Goal: Task Accomplishment & Management: Manage account settings

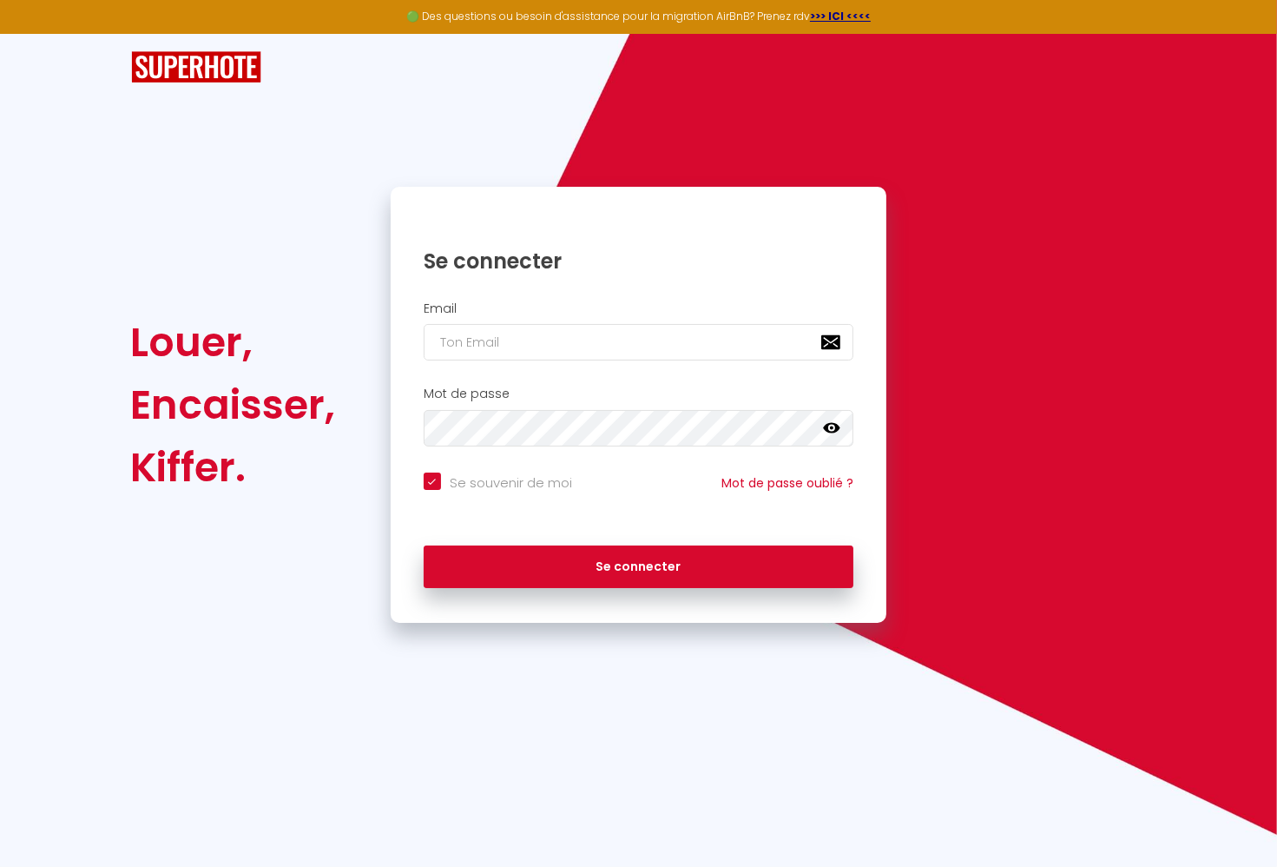
click at [880, 124] on div "Louer, Encaisser, Kiffer. Se connecter Email Mot de passe false Se souvenir de …" at bounding box center [639, 328] width 1016 height 589
click at [560, 335] on input "email" at bounding box center [639, 342] width 431 height 36
type input "[DOMAIN_NAME][EMAIL_ADDRESS][DOMAIN_NAME]"
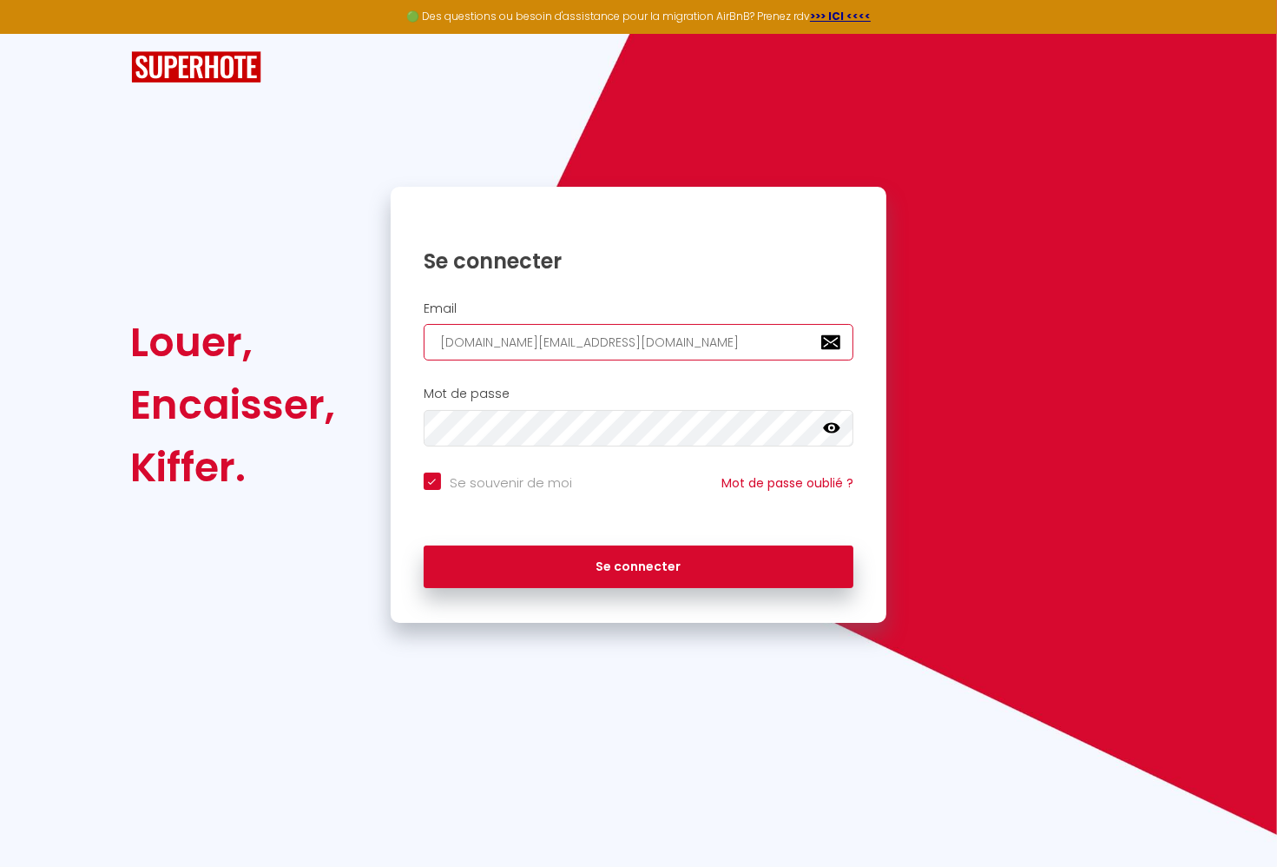
checkbox input "true"
type input "[DOMAIN_NAME][EMAIL_ADDRESS][DOMAIN_NAME]"
click at [578, 589] on div "Se connecter" at bounding box center [639, 567] width 497 height 78
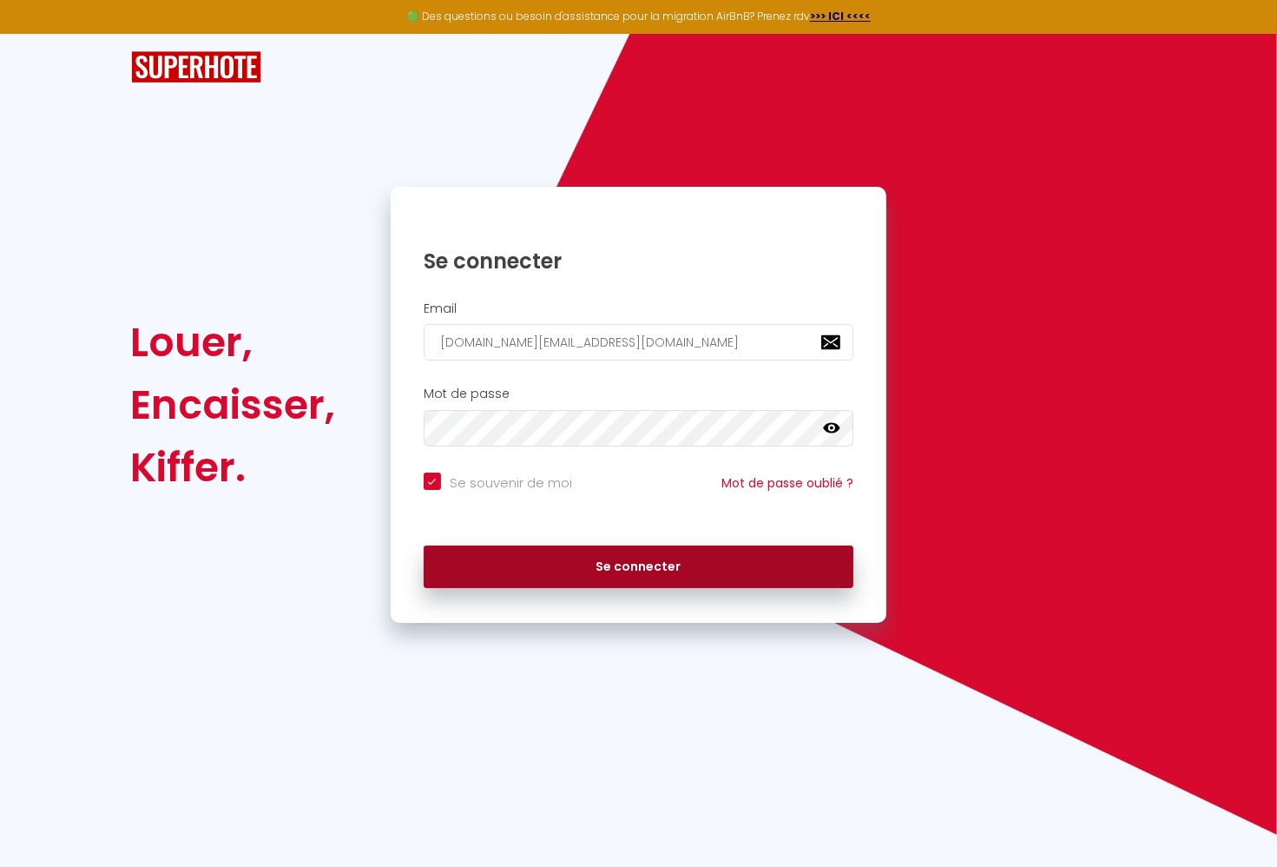
click at [564, 574] on button "Se connecter" at bounding box center [639, 566] width 431 height 43
checkbox input "true"
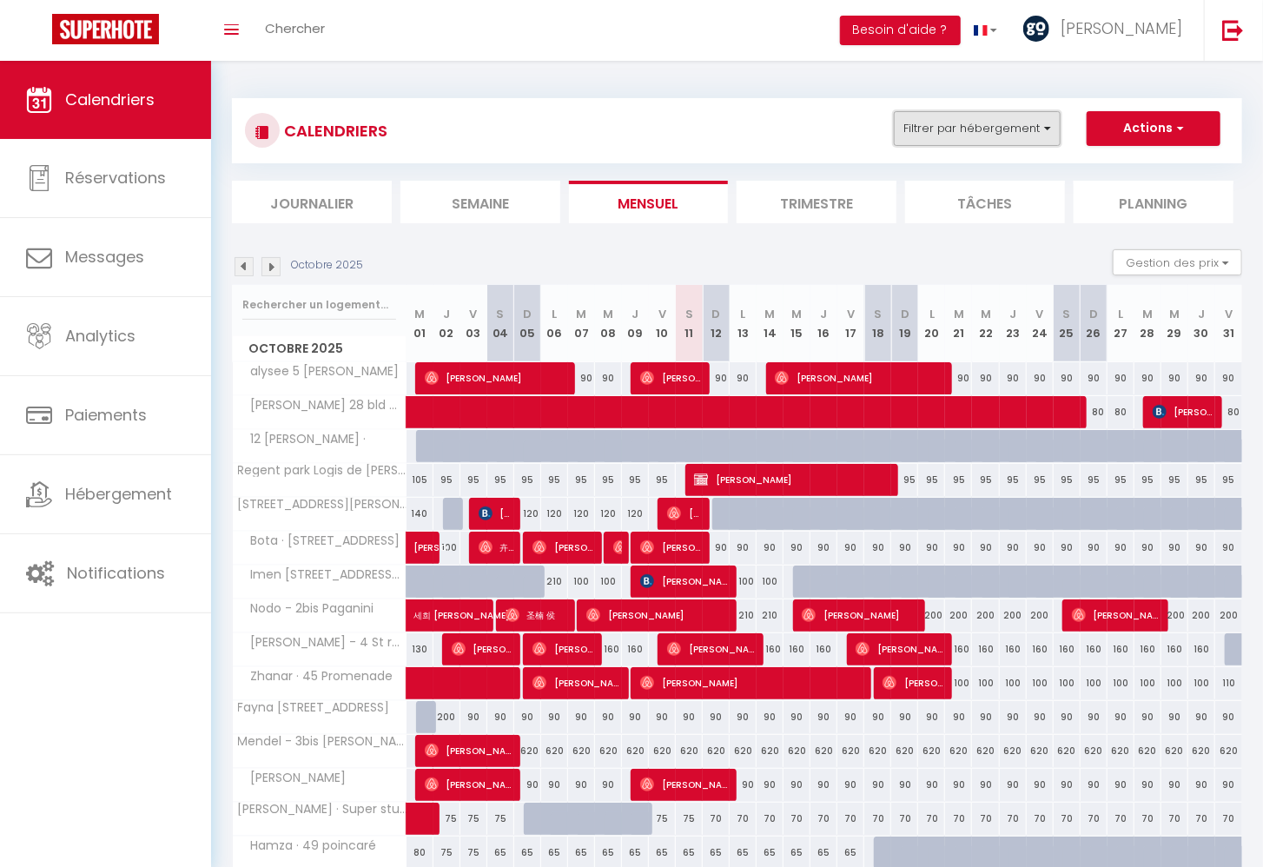
click at [978, 130] on button "Filtrer par hébergement" at bounding box center [977, 128] width 167 height 35
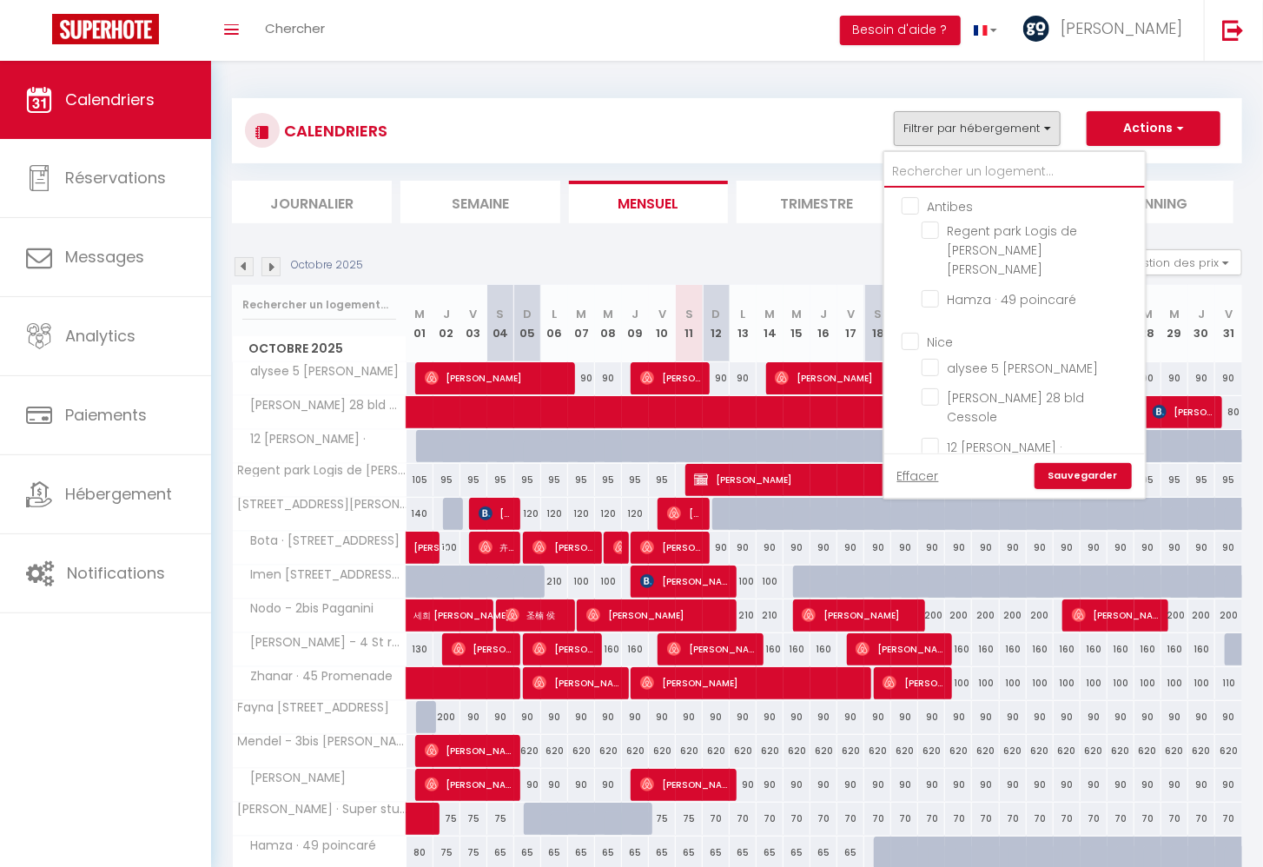
click at [972, 183] on input "text" at bounding box center [1014, 171] width 260 height 31
type input "re"
checkbox input "false"
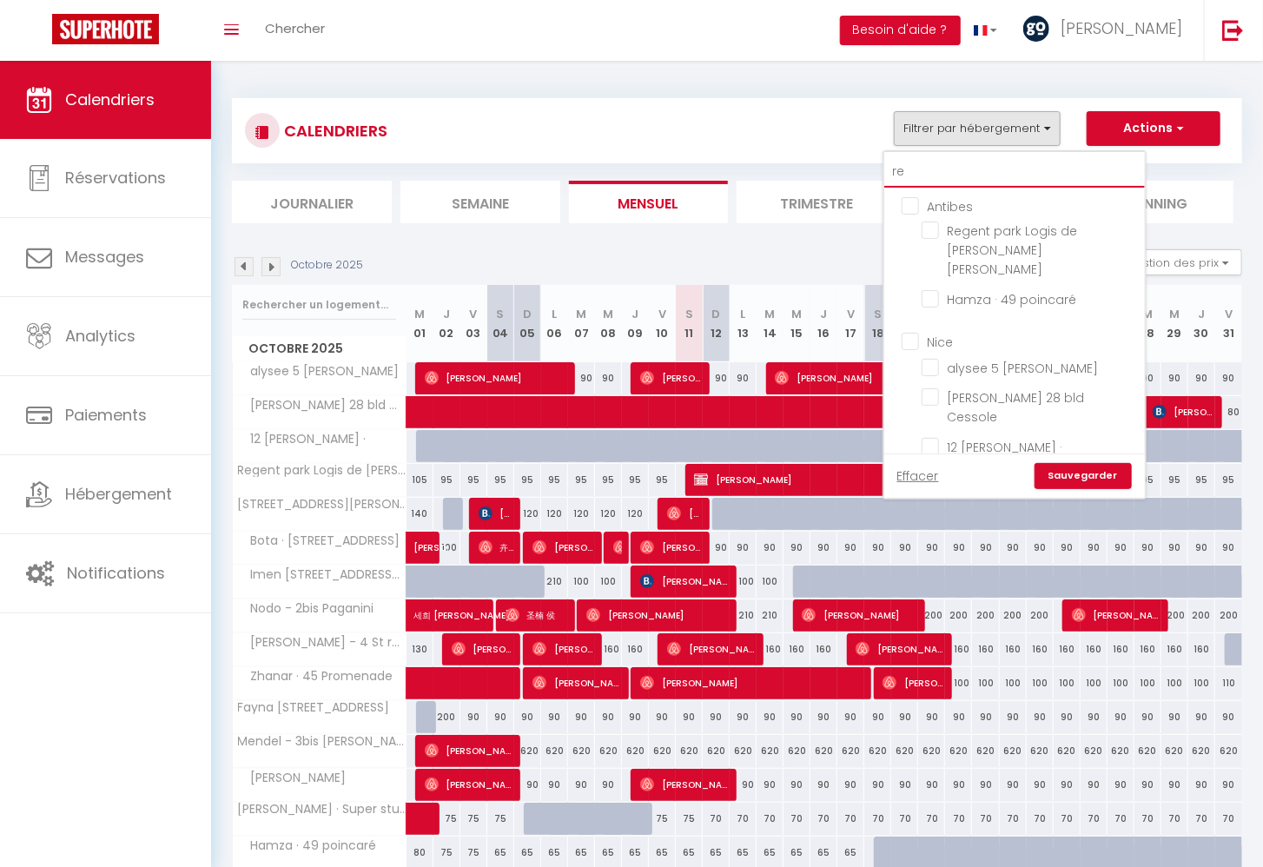
checkbox input "false"
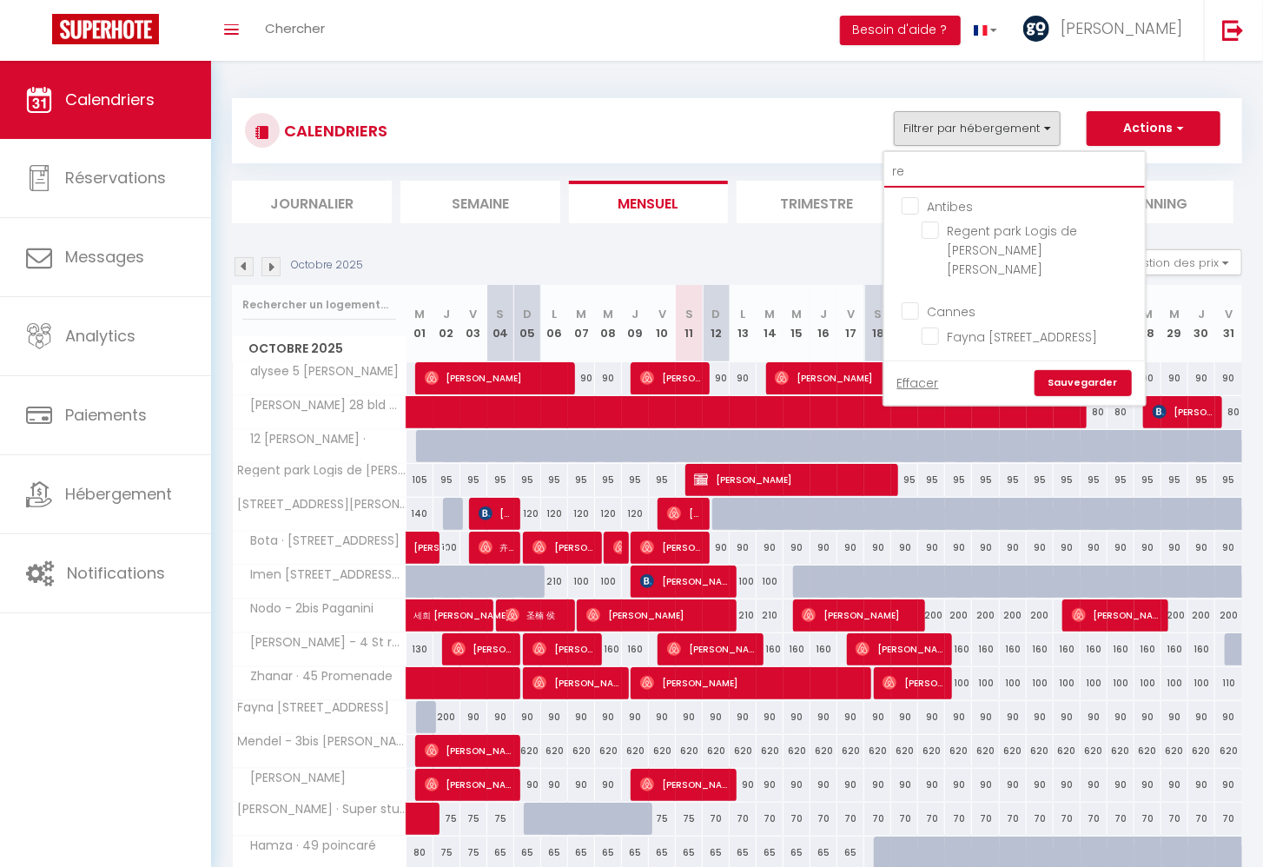
checkbox input "false"
type input "r"
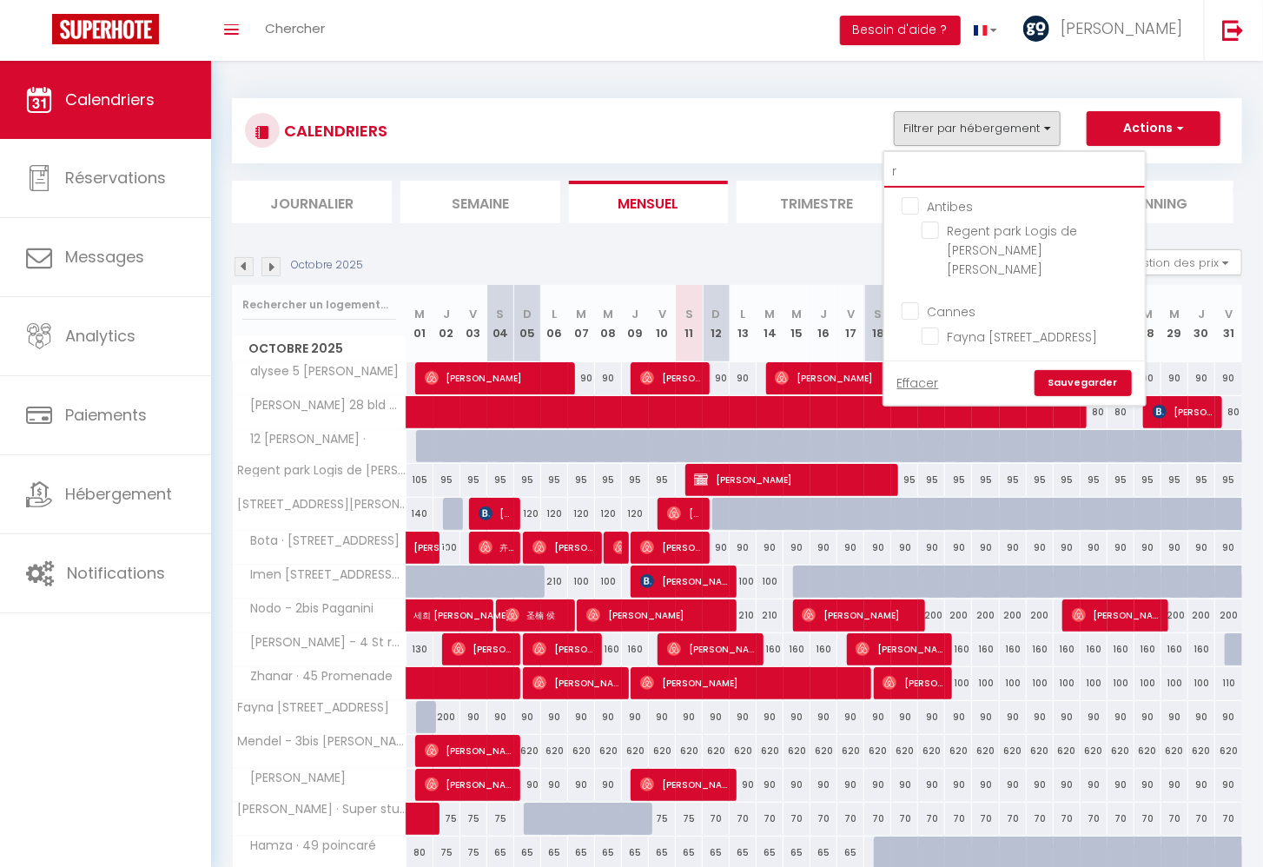
checkbox input "false"
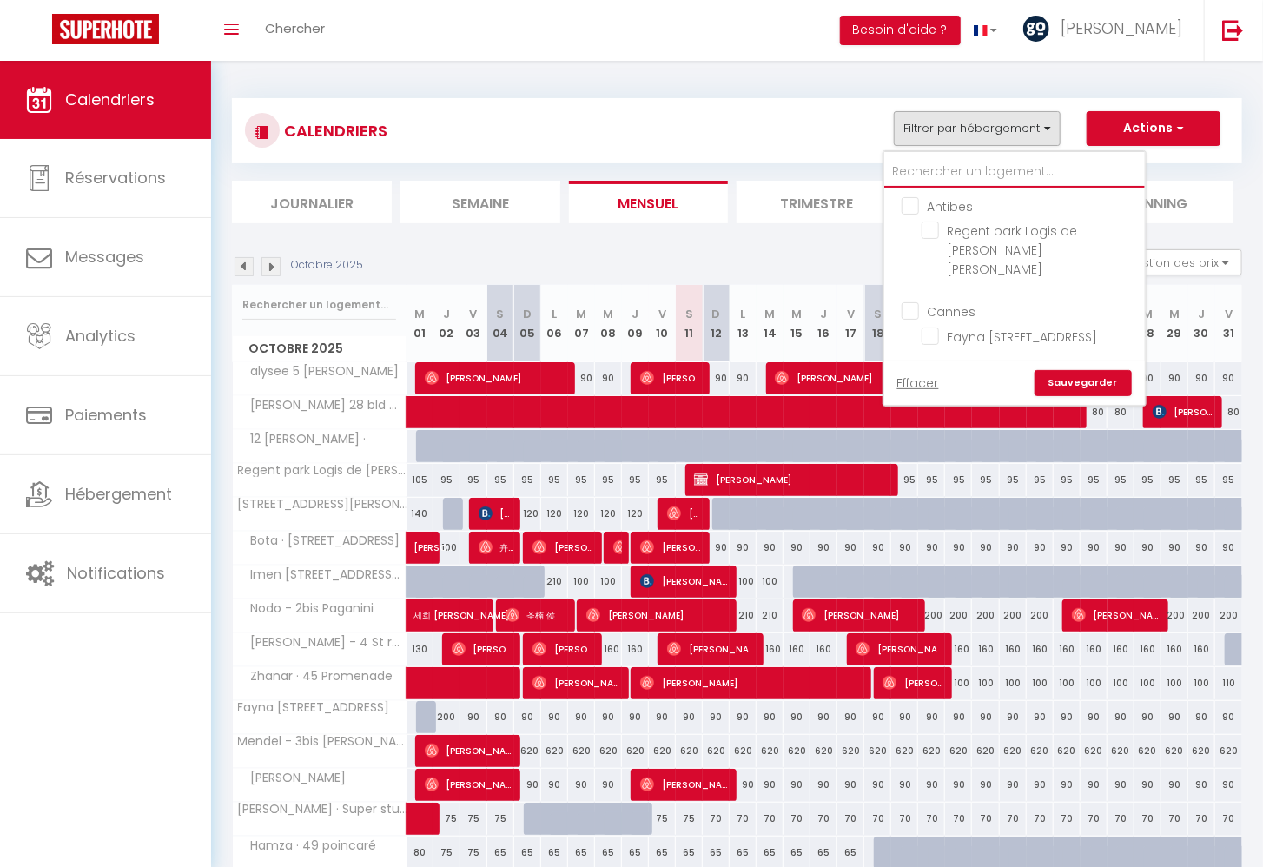
checkbox input "false"
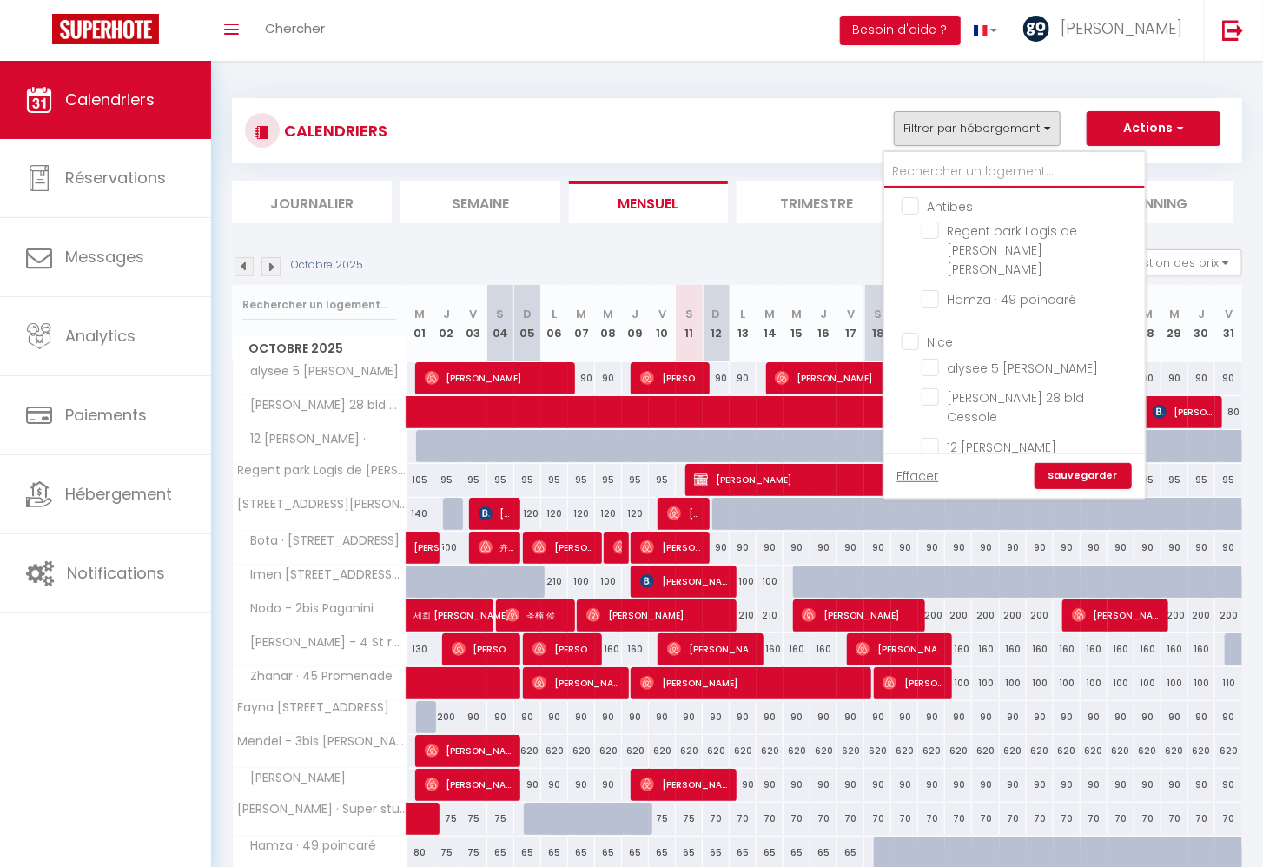
type input "p"
checkbox input "false"
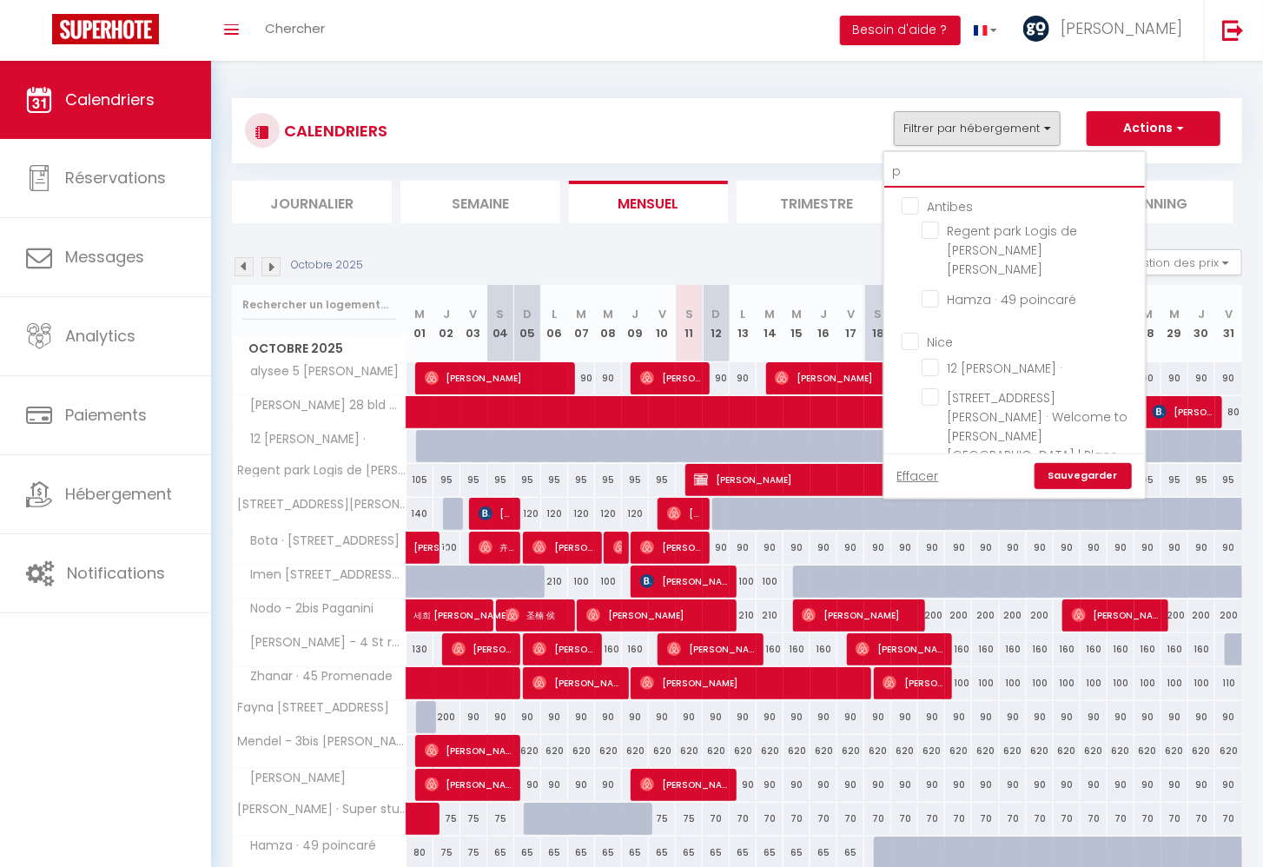
checkbox input "false"
type input "pa"
checkbox input "false"
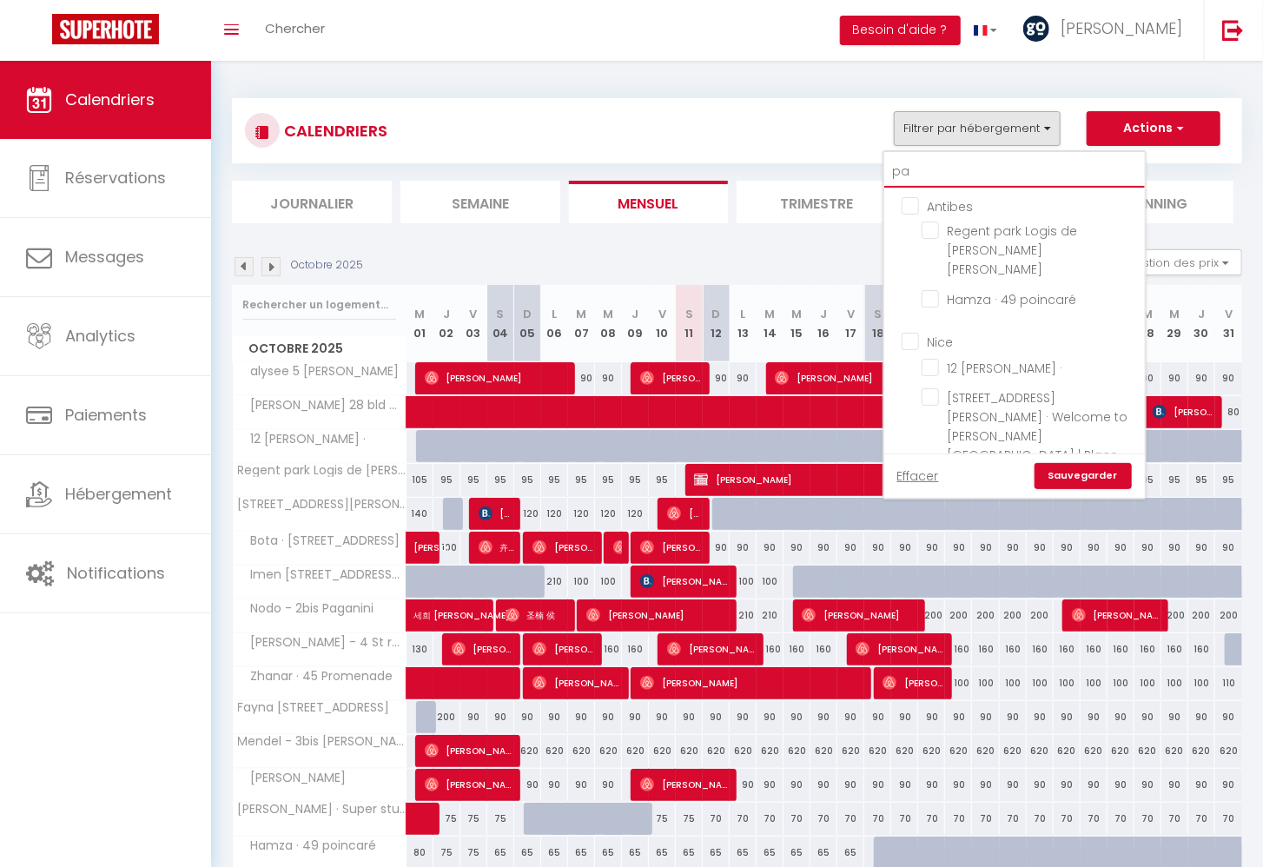
checkbox input "false"
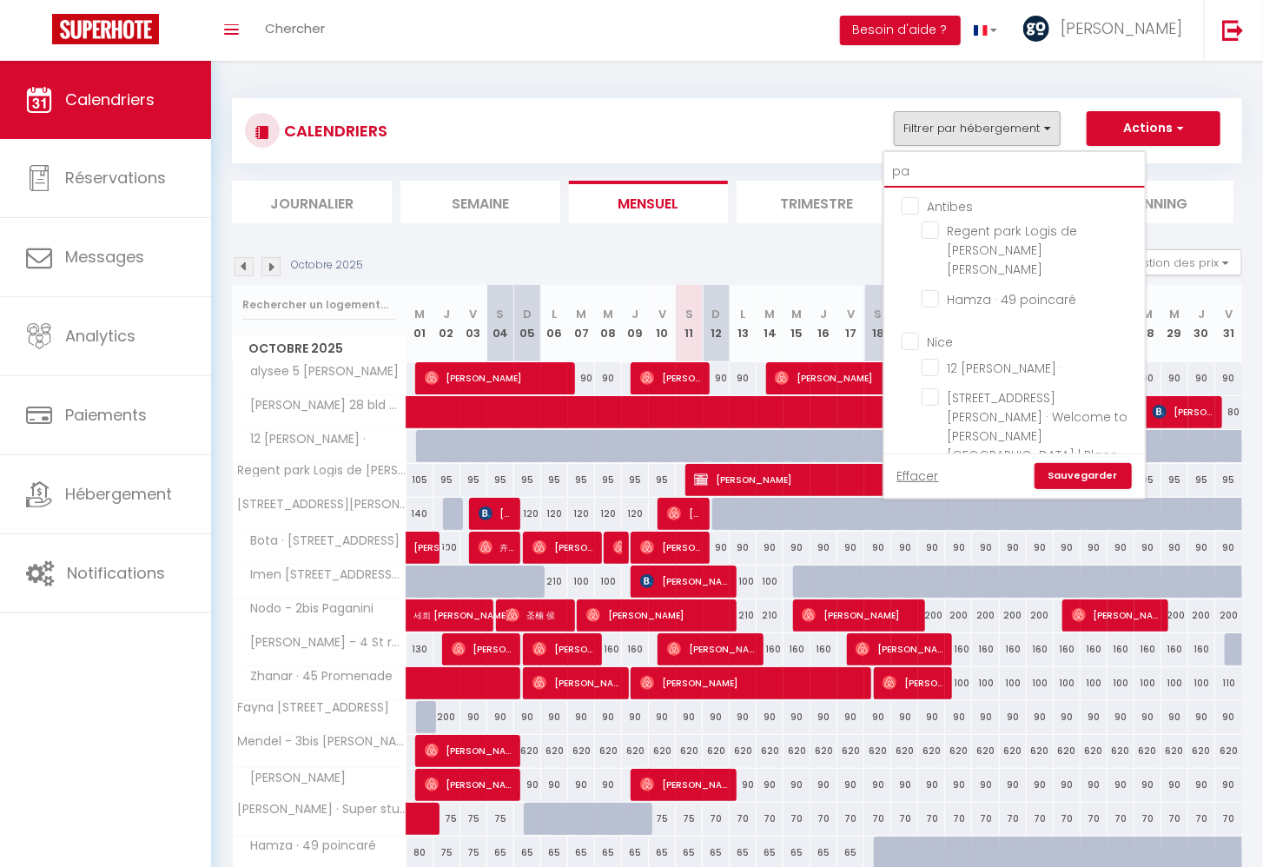
checkbox input "false"
type input "patr"
checkbox input "false"
type input "patri"
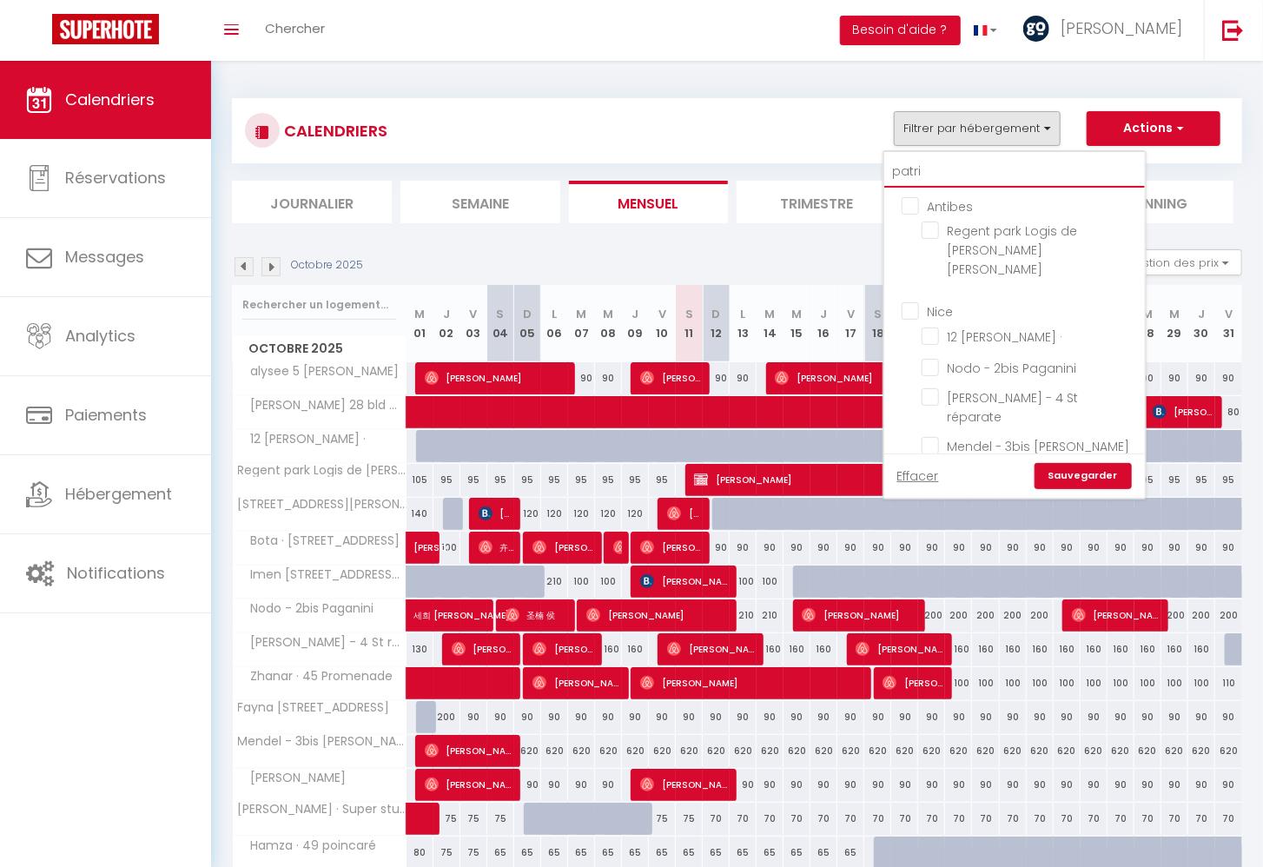
checkbox input "false"
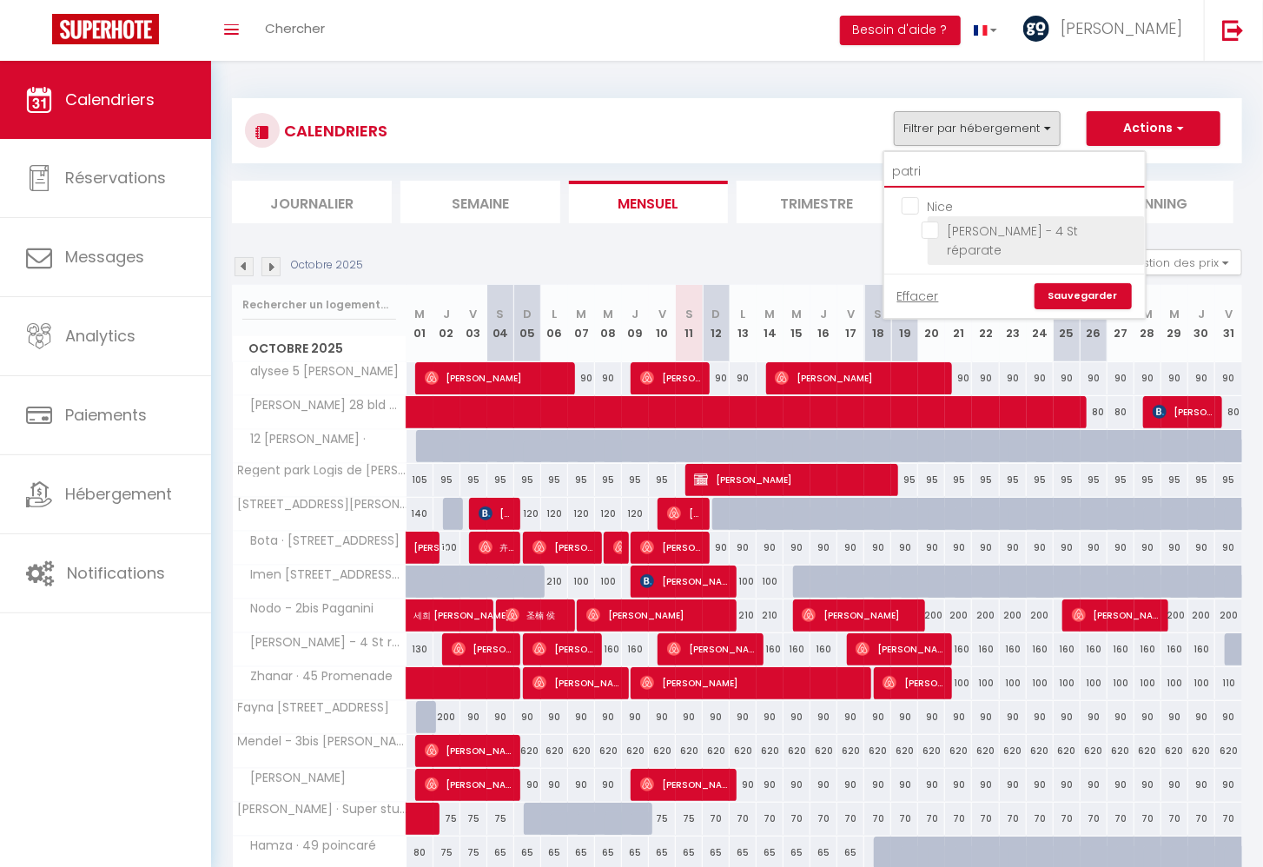
type input "patri"
click at [930, 232] on input "[PERSON_NAME] - 4 St réparate" at bounding box center [1029, 229] width 217 height 17
checkbox input "true"
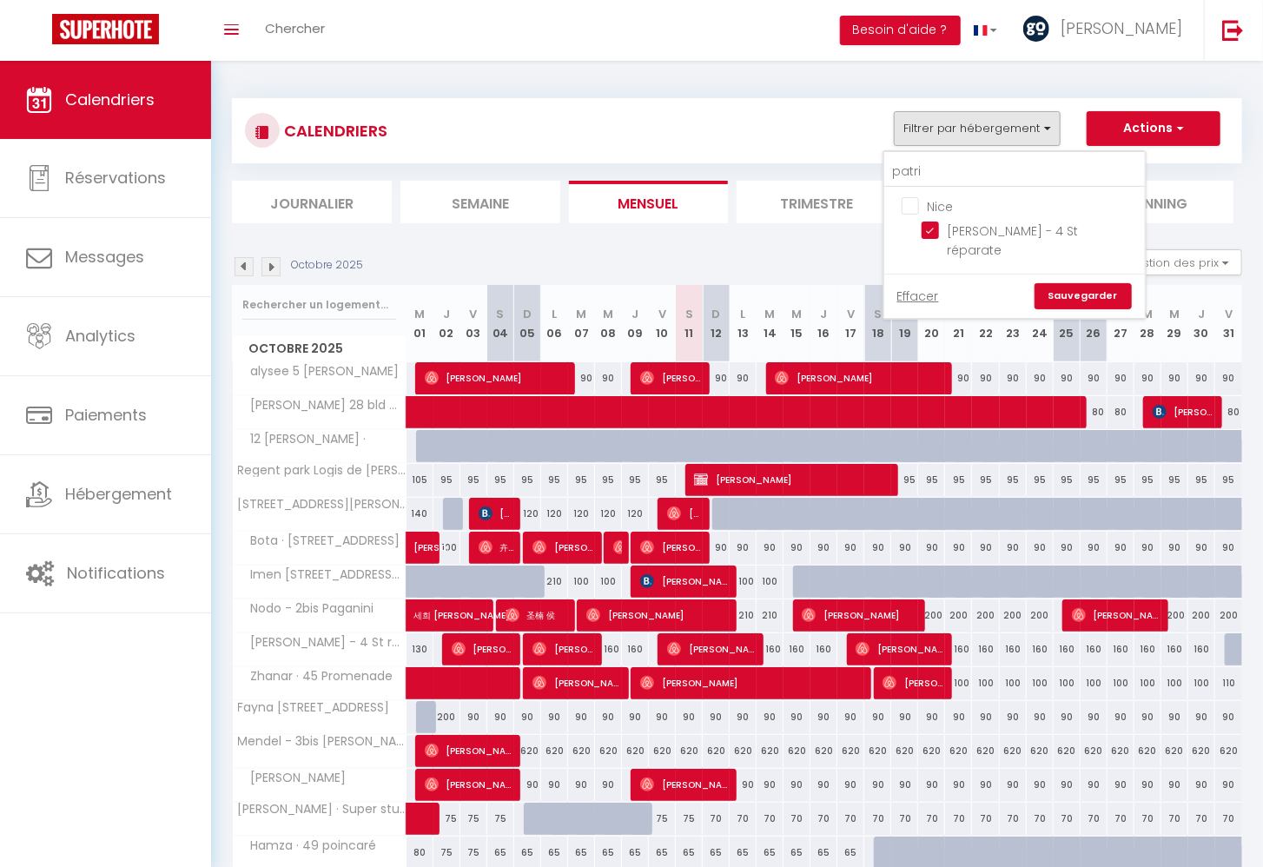
click at [1103, 283] on link "Sauvegarder" at bounding box center [1082, 296] width 97 height 26
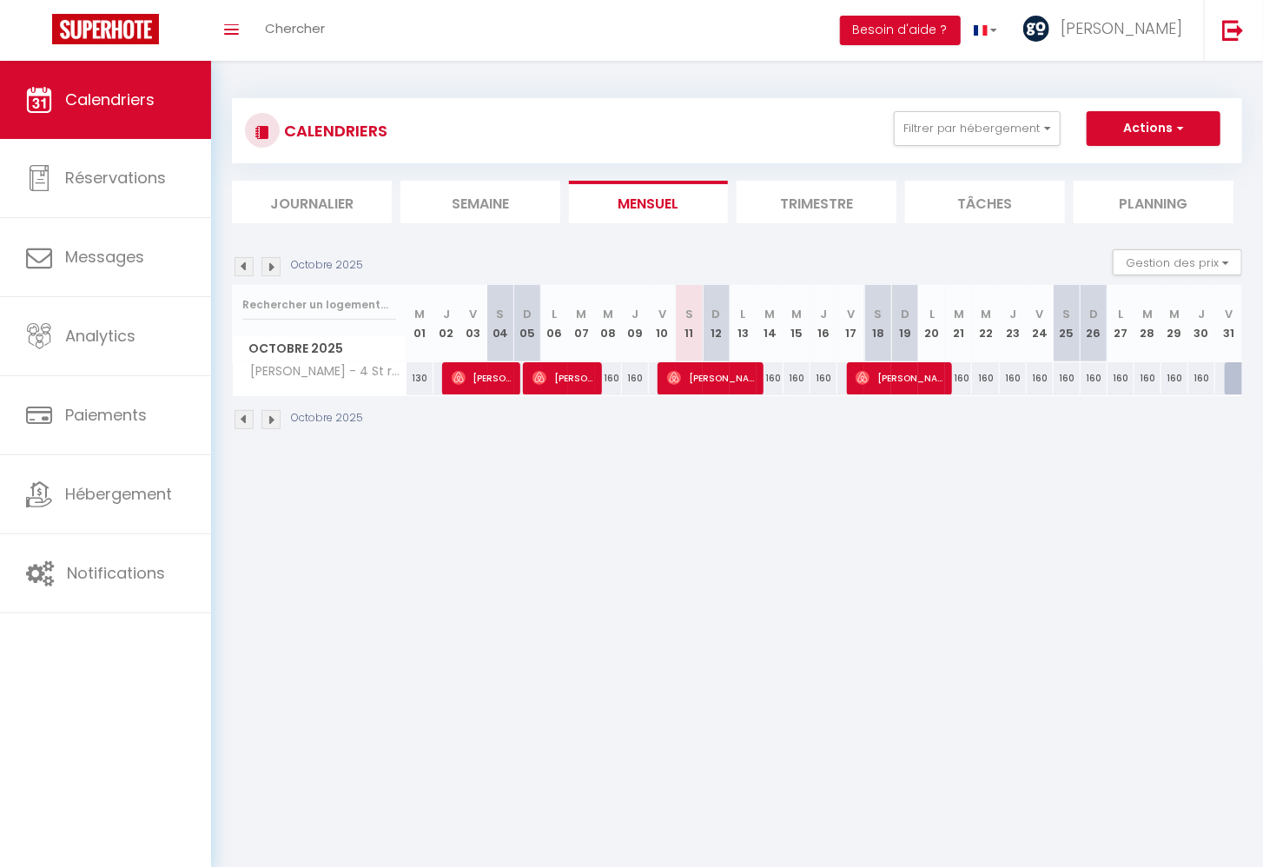
click at [241, 274] on img at bounding box center [243, 266] width 19 height 19
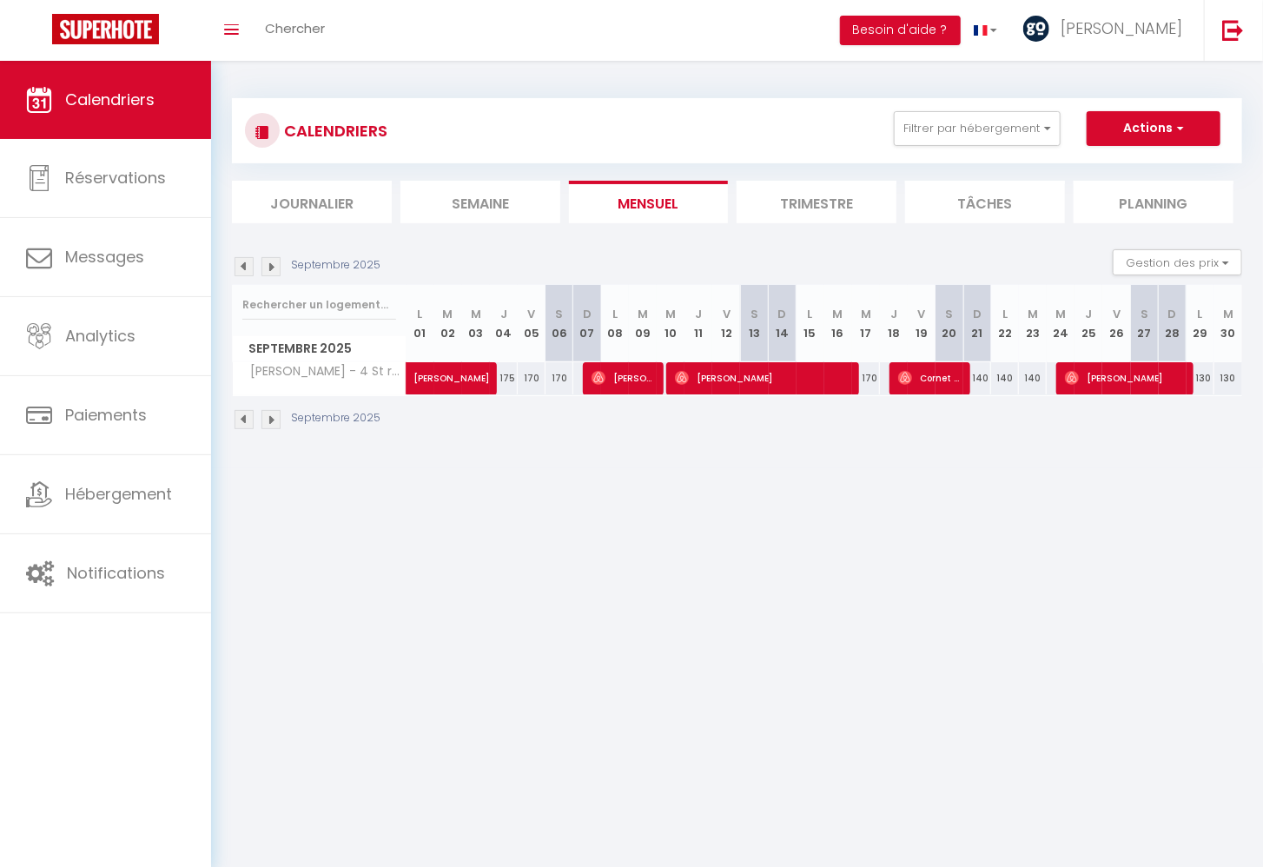
click at [511, 565] on body "🟢 Des questions ou besoin d'assistance pour la migration AirBnB? Prenez rdv >>>…" at bounding box center [631, 494] width 1263 height 867
click at [245, 268] on img at bounding box center [243, 266] width 19 height 19
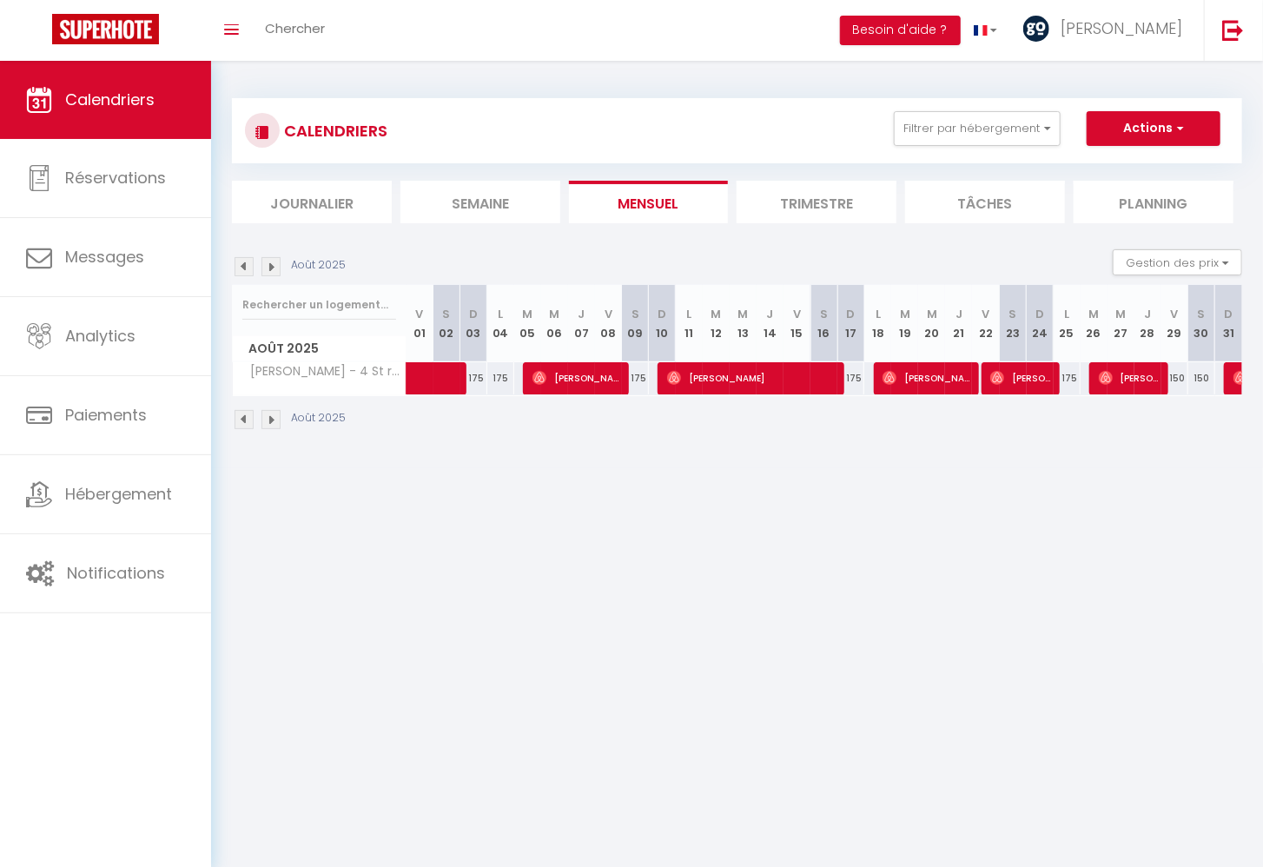
click at [267, 269] on img at bounding box center [270, 266] width 19 height 19
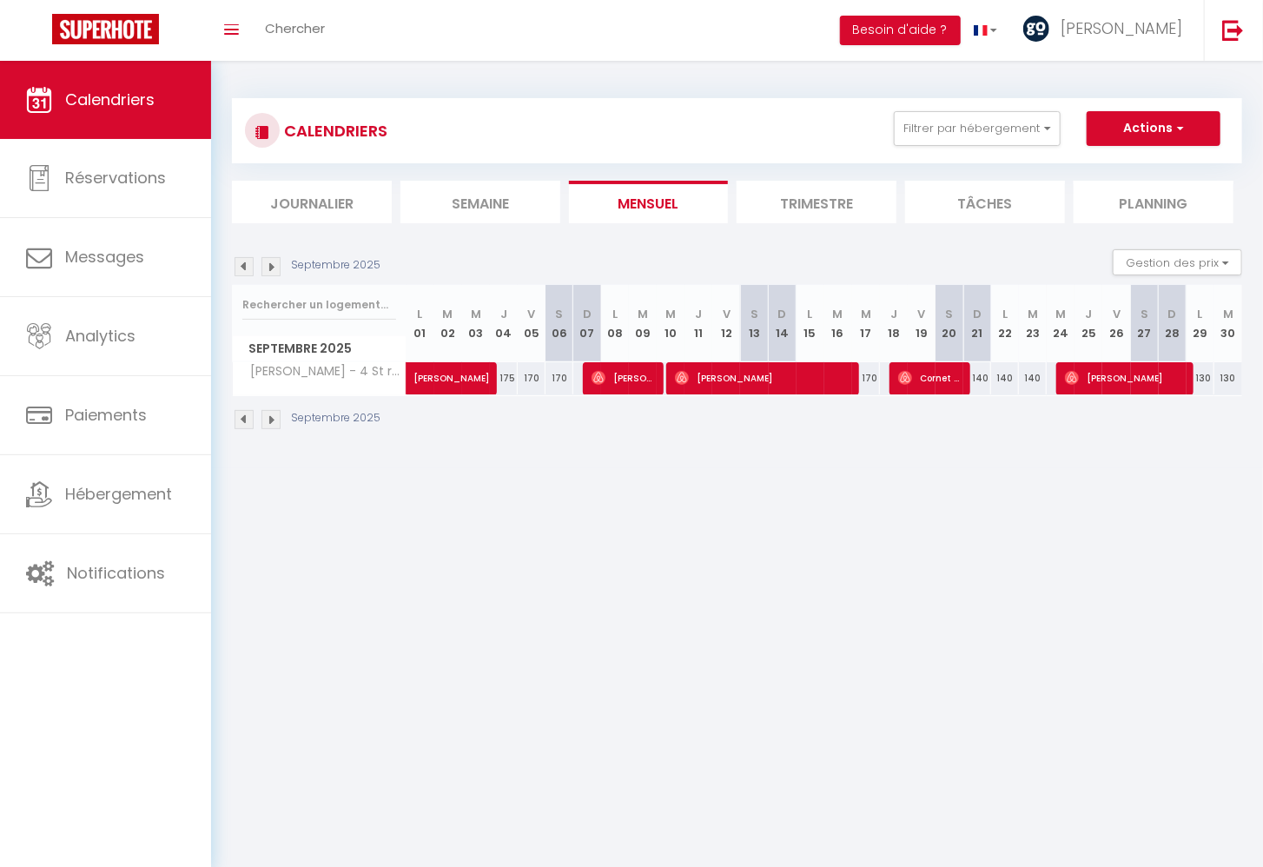
click at [242, 266] on img at bounding box center [243, 266] width 19 height 19
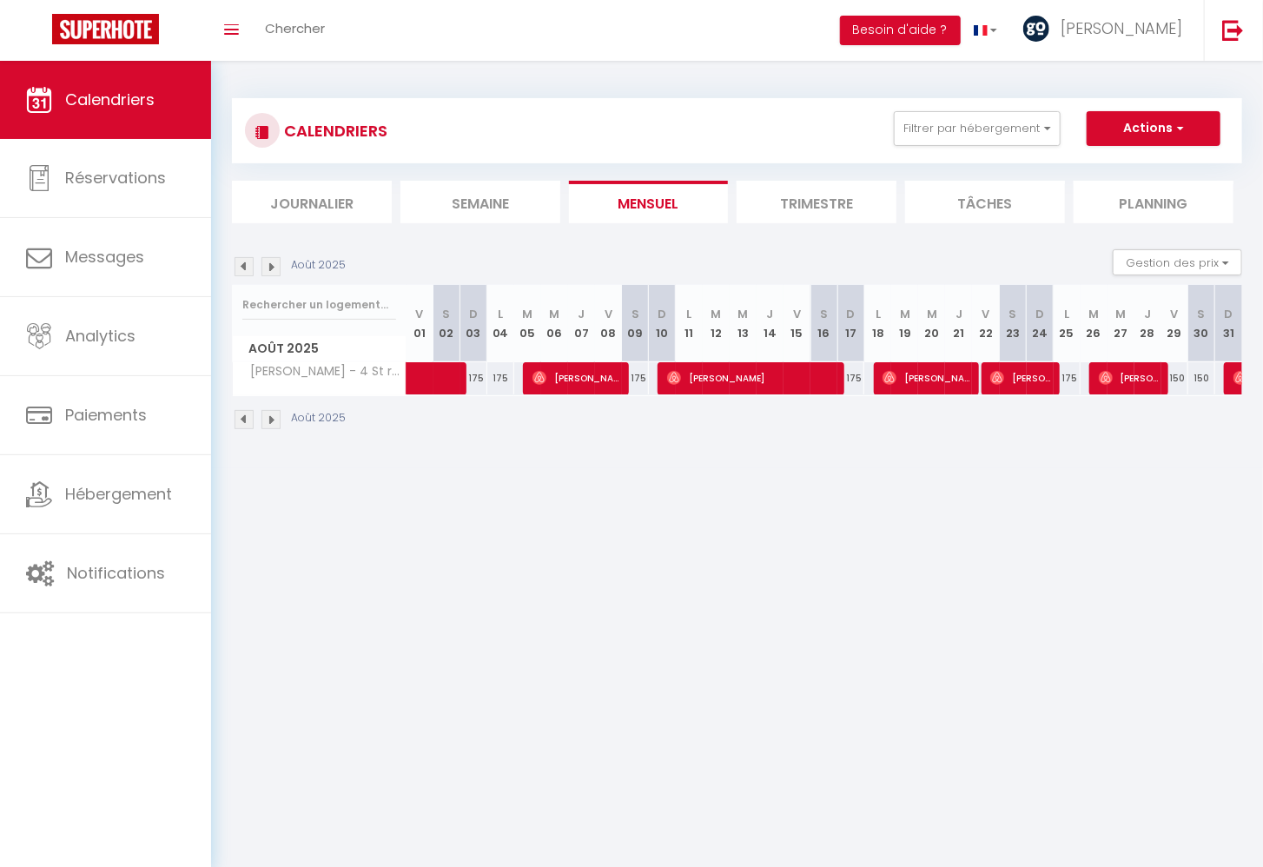
click at [738, 572] on body "🟢 Des questions ou besoin d'assistance pour la migration AirBnB? Prenez rdv >>>…" at bounding box center [631, 494] width 1263 height 867
click at [243, 266] on img at bounding box center [243, 266] width 19 height 19
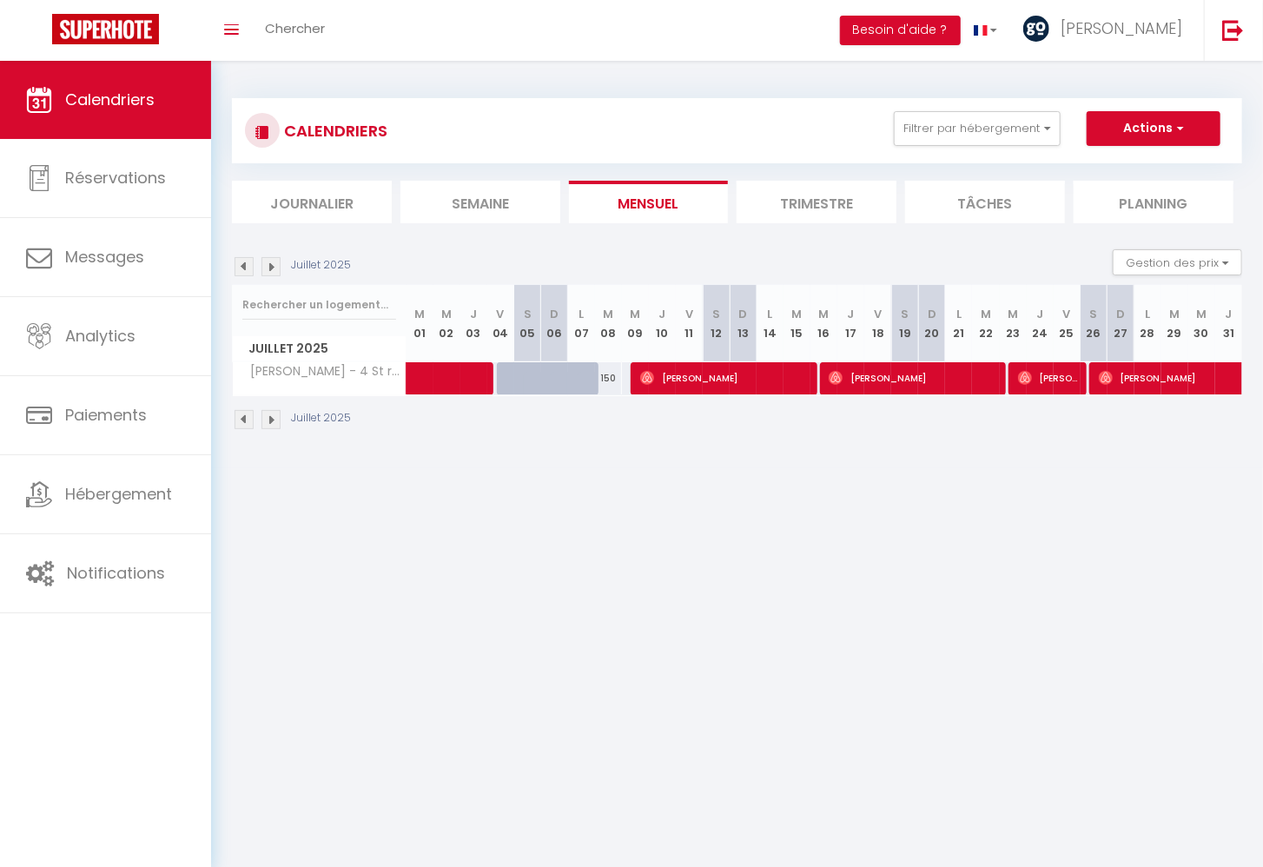
click at [762, 595] on body "🟢 Des questions ou besoin d'assistance pour la migration AirBnB? Prenez rdv >>>…" at bounding box center [631, 494] width 1263 height 867
click at [277, 266] on img at bounding box center [270, 266] width 19 height 19
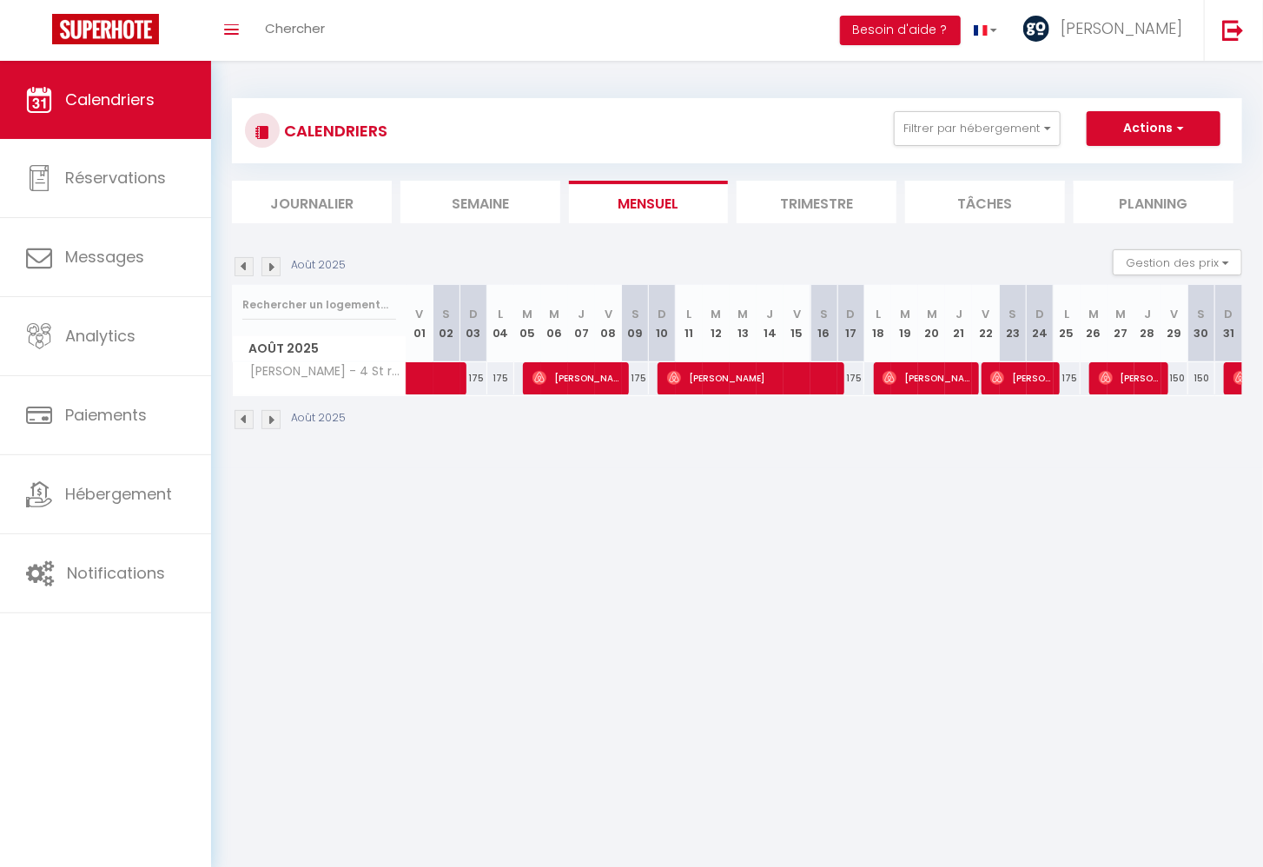
click at [277, 267] on img at bounding box center [270, 266] width 19 height 19
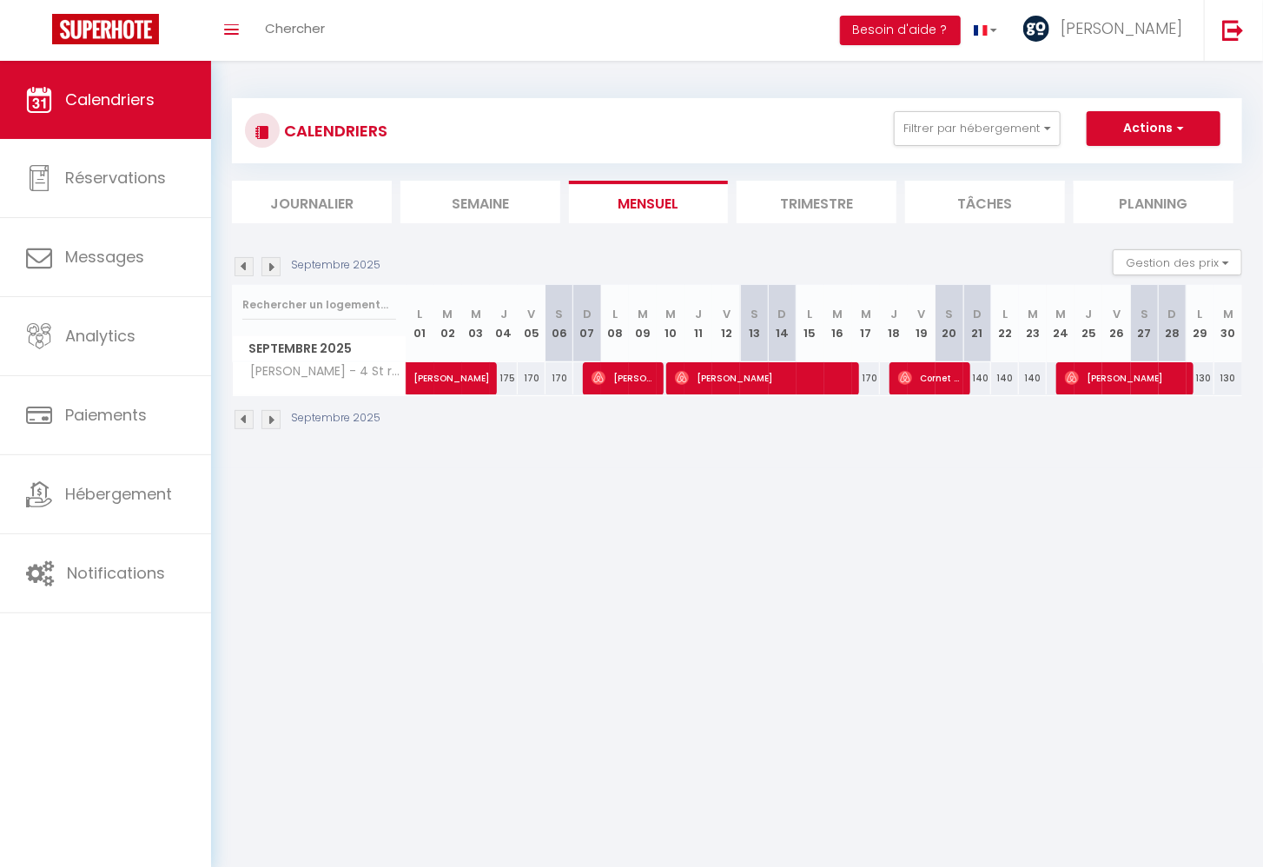
click at [276, 263] on img at bounding box center [270, 266] width 19 height 19
